Goal: Register for event/course

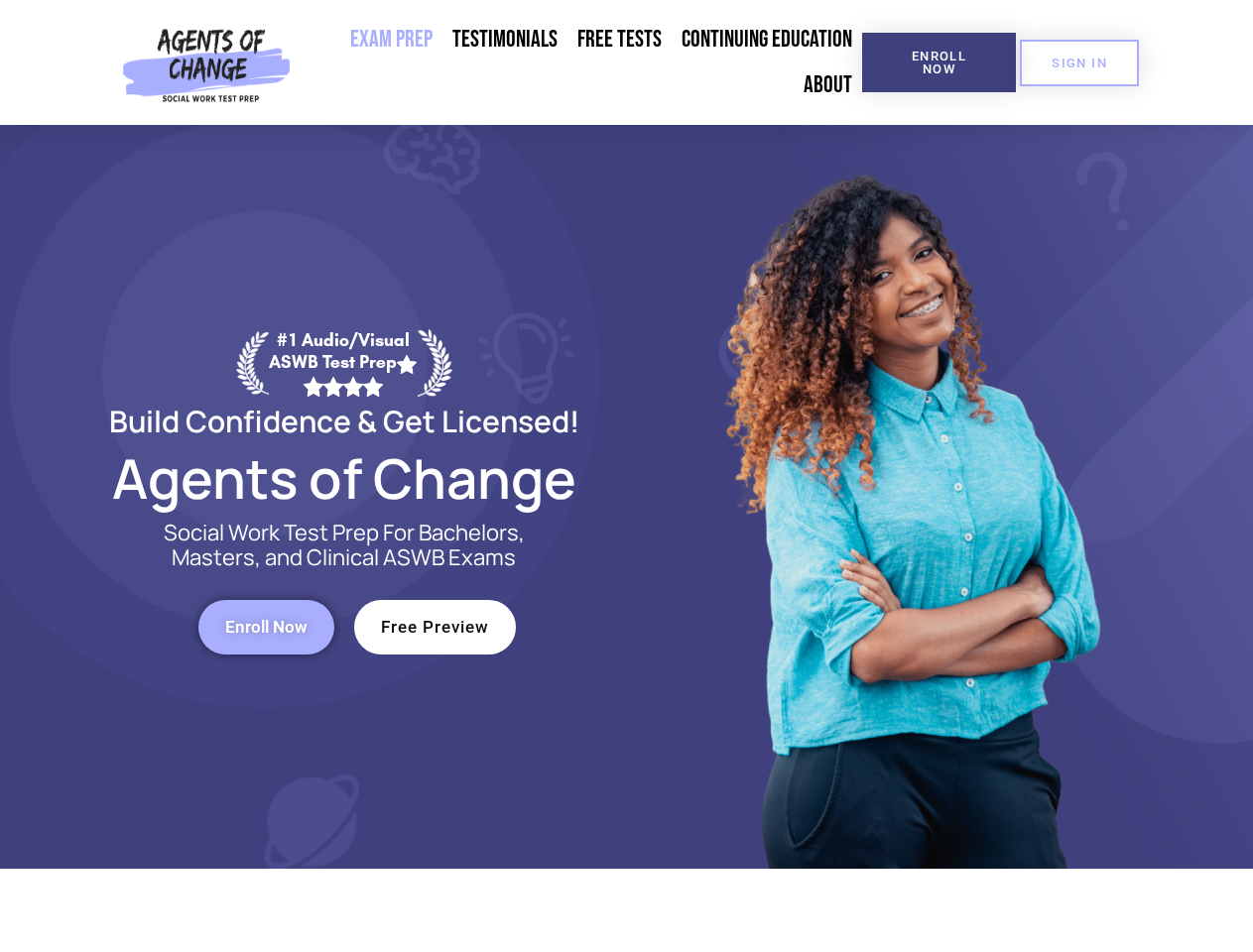
click at [627, 476] on div at bounding box center [910, 496] width 566 height 744
click at [938, 63] on span "Enroll Now" at bounding box center [939, 63] width 90 height 26
click at [1079, 63] on span "SIGN IN" at bounding box center [1080, 63] width 56 height 13
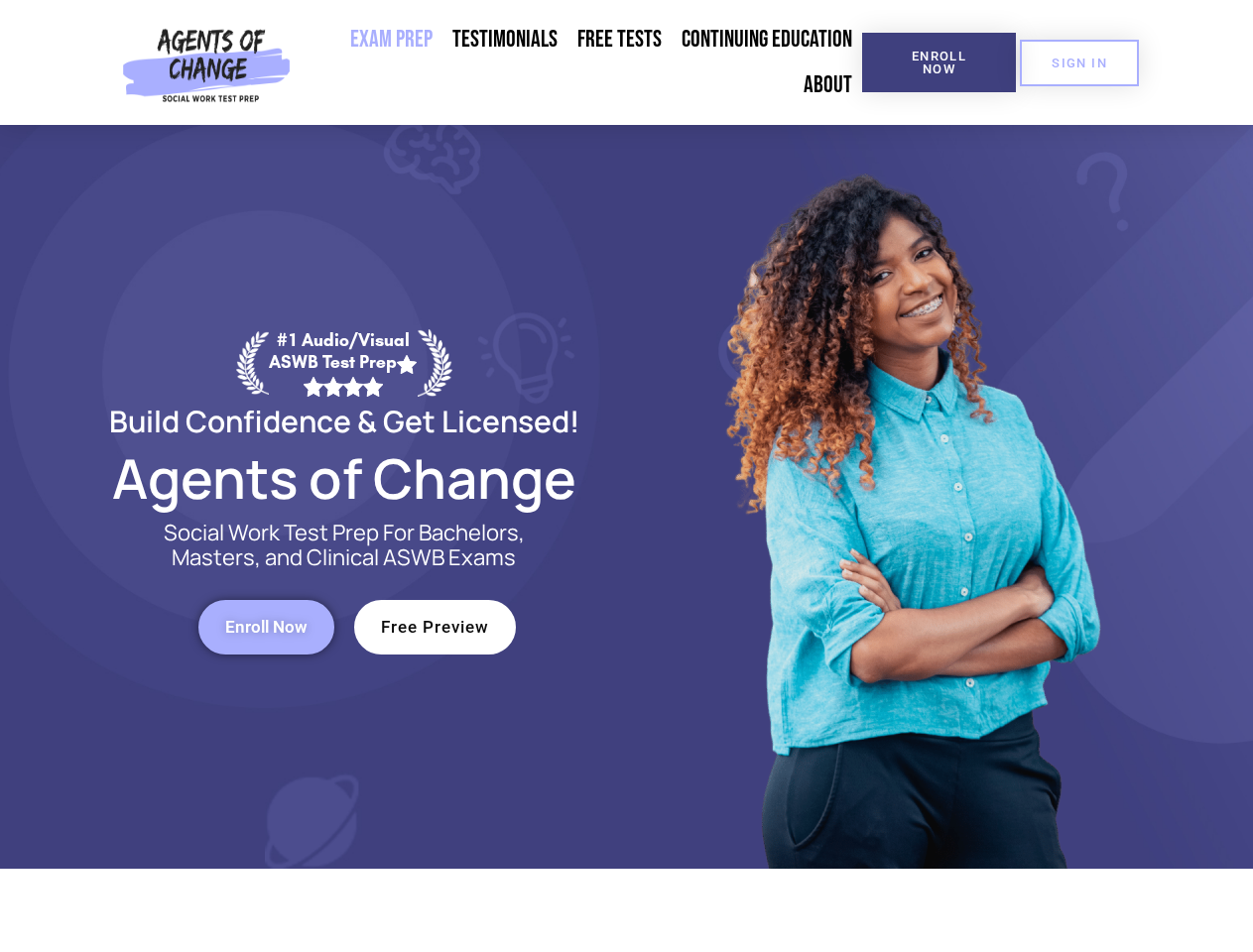
click at [266, 627] on span "Enroll Now" at bounding box center [266, 627] width 82 height 17
click at [435, 627] on span "Free Preview" at bounding box center [435, 627] width 108 height 17
